Goal: Task Accomplishment & Management: Manage account settings

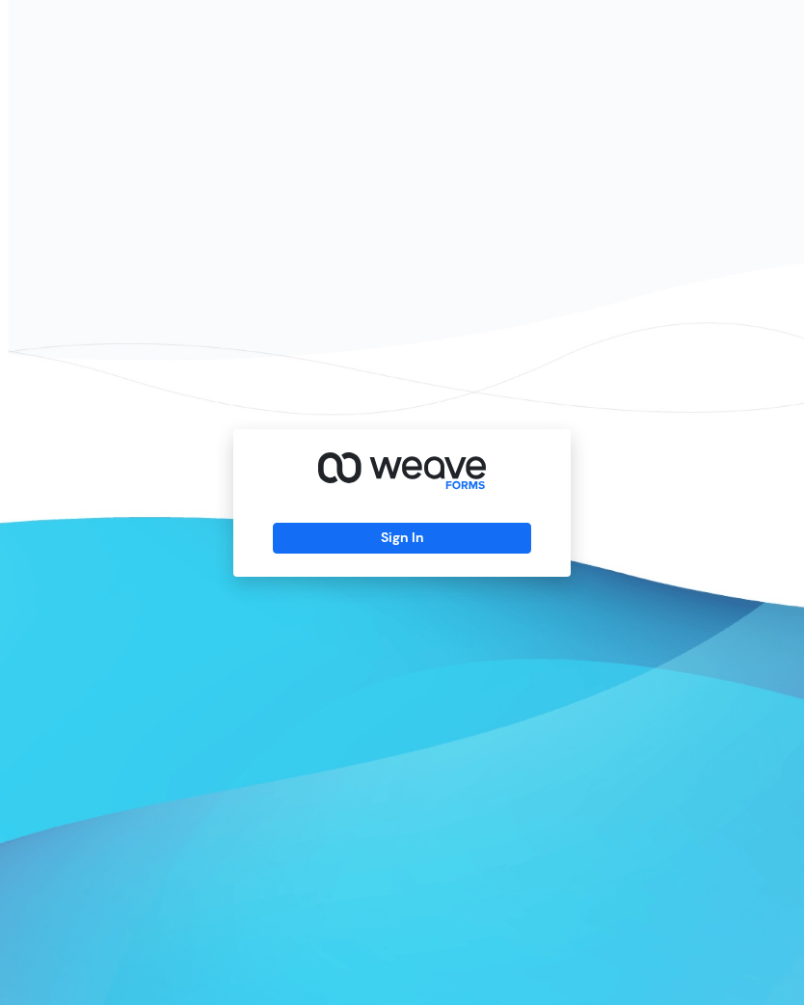
click at [351, 542] on button "Sign In" at bounding box center [401, 538] width 257 height 31
click at [474, 553] on button "Sign In" at bounding box center [401, 538] width 257 height 31
click at [469, 546] on button "Sign In" at bounding box center [401, 538] width 257 height 31
click at [312, 553] on button "Sign In" at bounding box center [401, 538] width 257 height 31
click at [331, 553] on button "Sign In" at bounding box center [401, 538] width 257 height 31
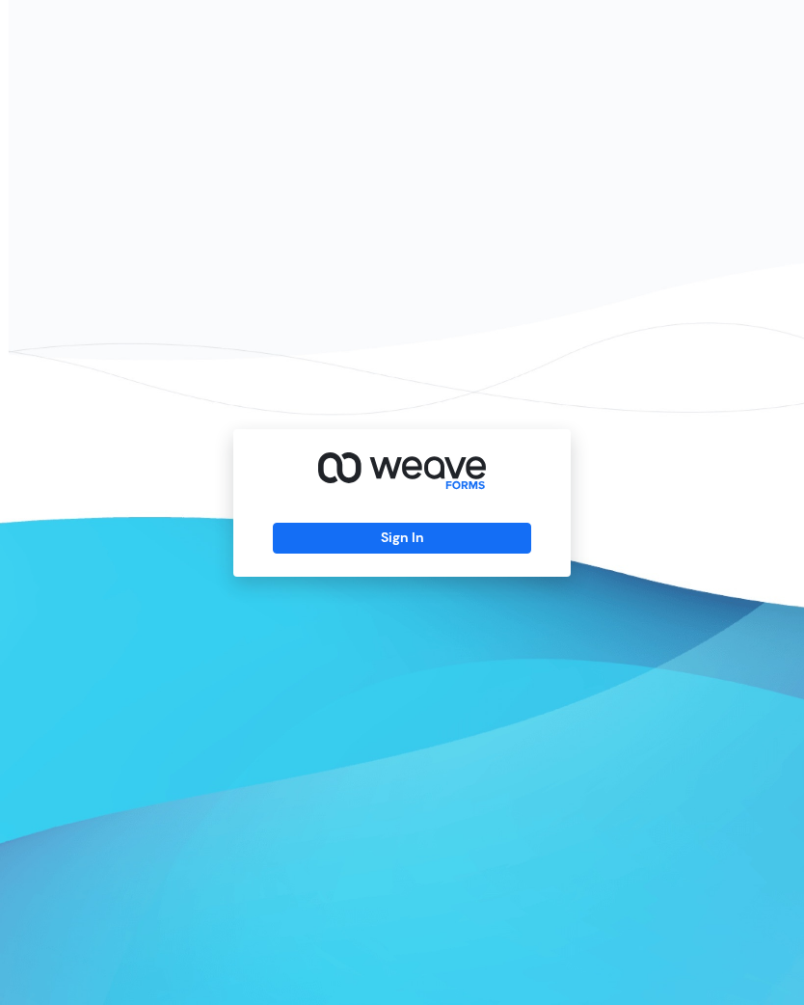
click at [311, 576] on div "Sign In" at bounding box center [401, 502] width 337 height 147
click at [326, 553] on button "Sign In" at bounding box center [401, 538] width 257 height 31
click at [330, 553] on button "Sign In" at bounding box center [401, 538] width 257 height 31
click at [401, 553] on button "Sign In" at bounding box center [401, 538] width 257 height 31
